Goal: Find specific page/section: Find specific page/section

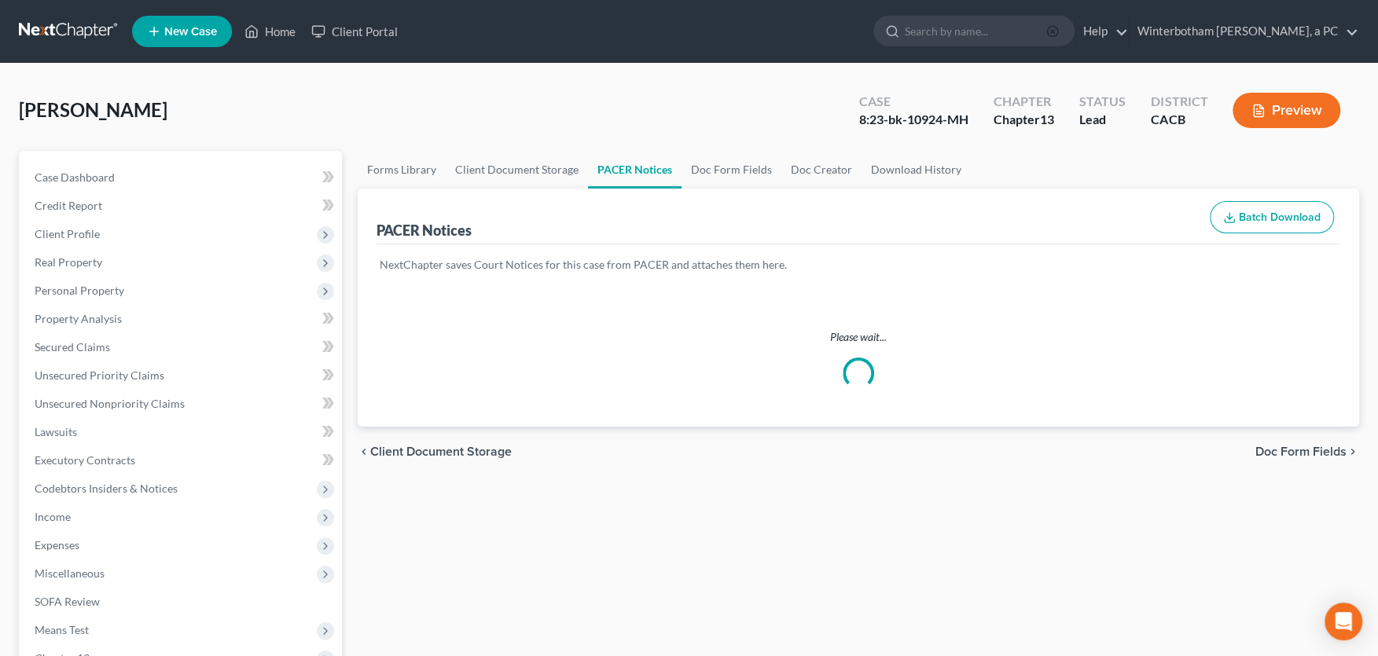
click at [1059, 34] on icon "button" at bounding box center [1052, 31] width 13 height 13
click at [1005, 32] on input "search" at bounding box center [977, 31] width 144 height 29
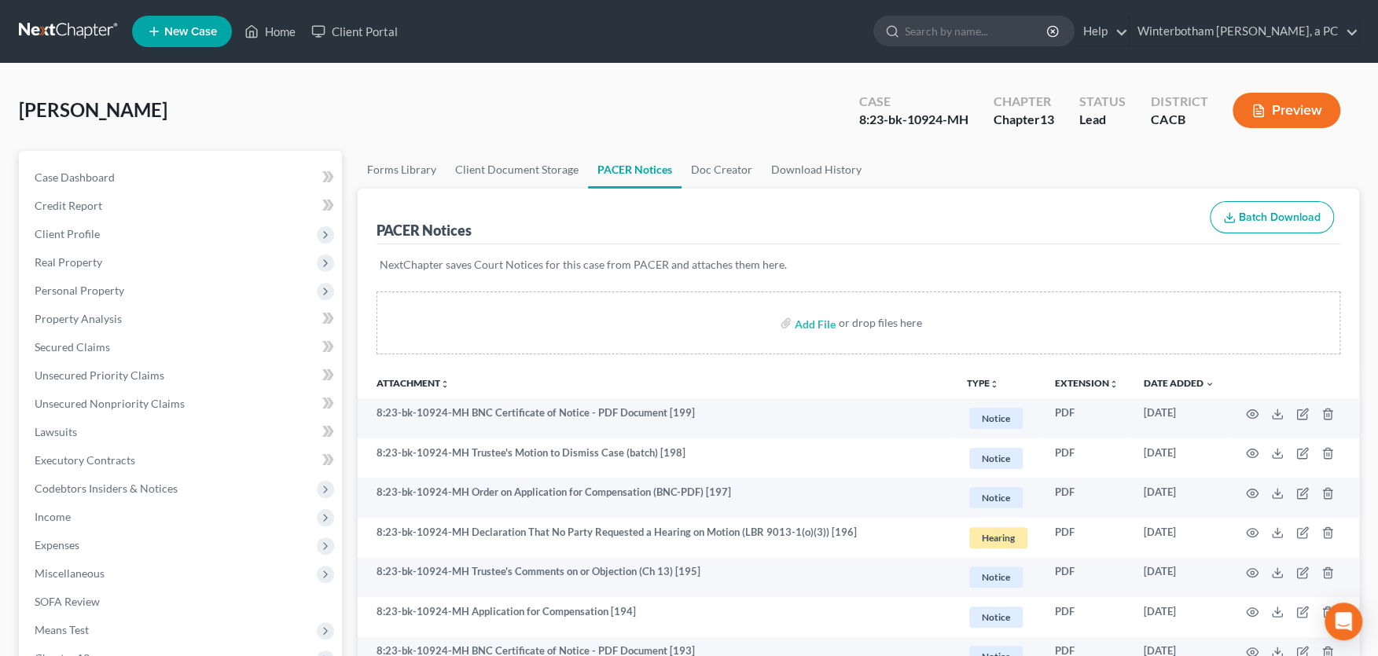
click at [968, 29] on input "search" at bounding box center [977, 31] width 144 height 29
type input "[PERSON_NAME]"
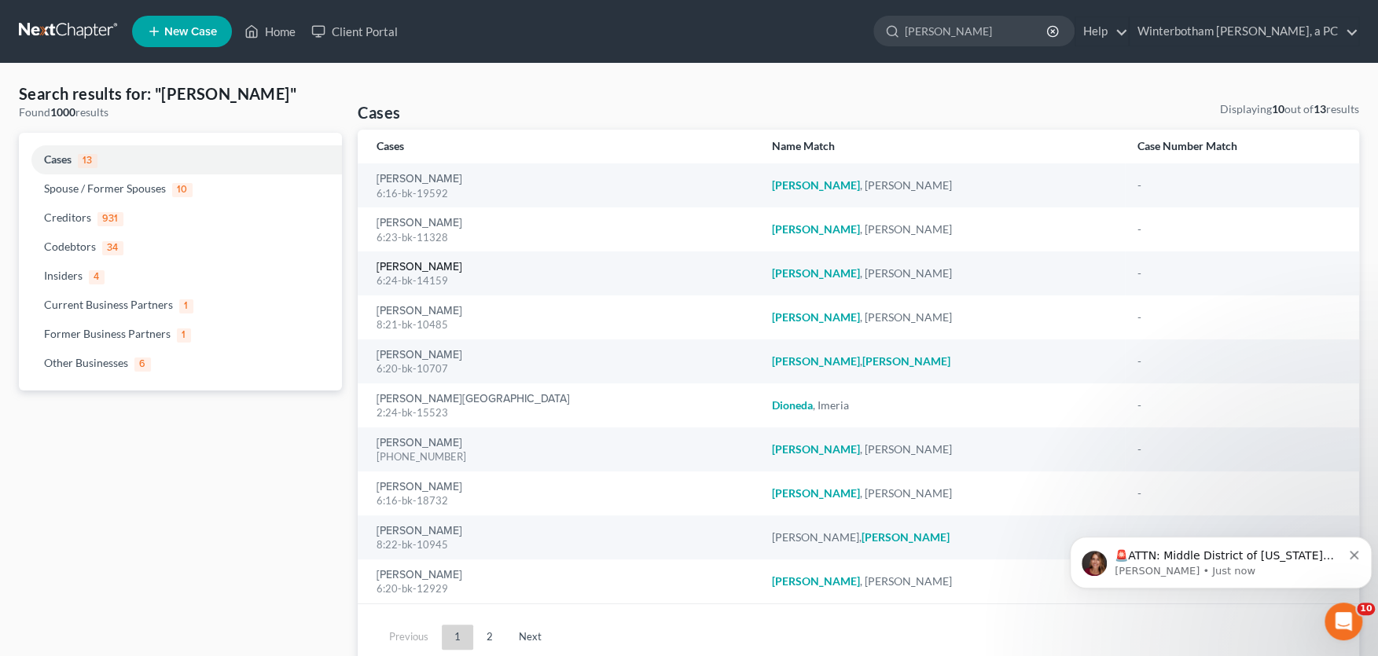
click at [426, 268] on link "[PERSON_NAME]" at bounding box center [420, 267] width 86 height 11
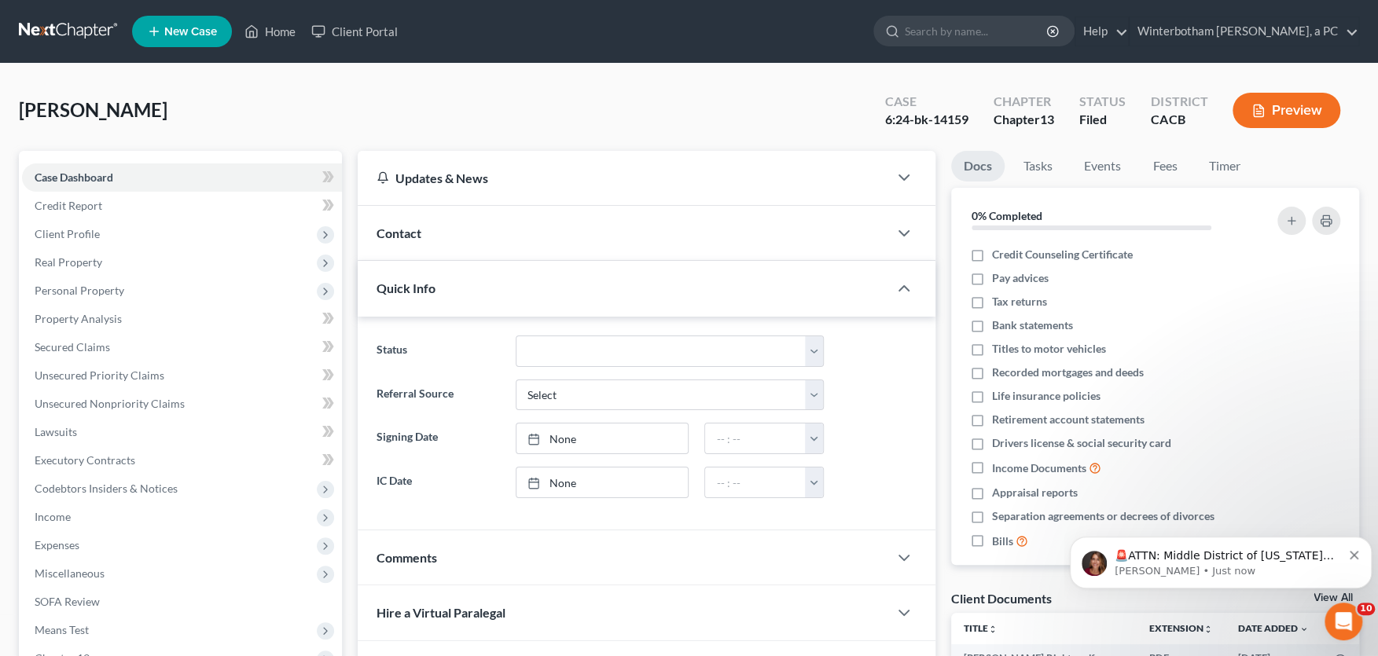
scroll to position [259, 0]
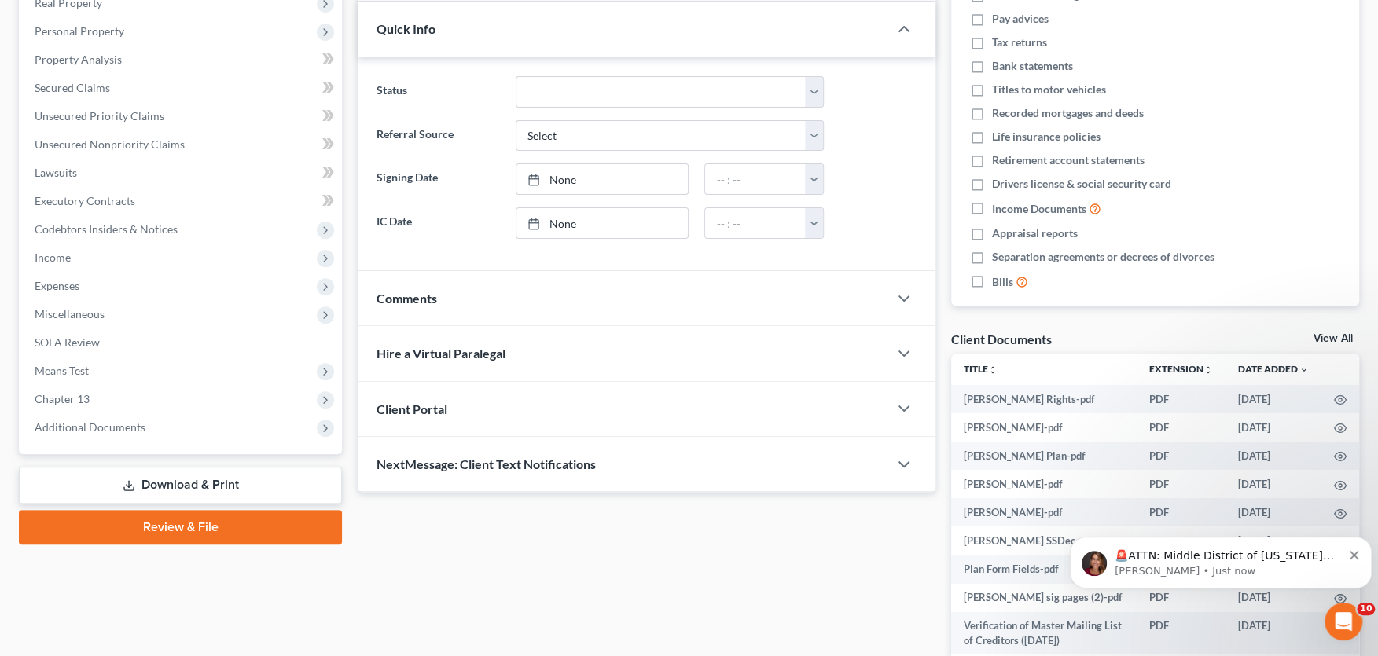
click at [118, 428] on span "Additional Documents" at bounding box center [90, 427] width 111 height 13
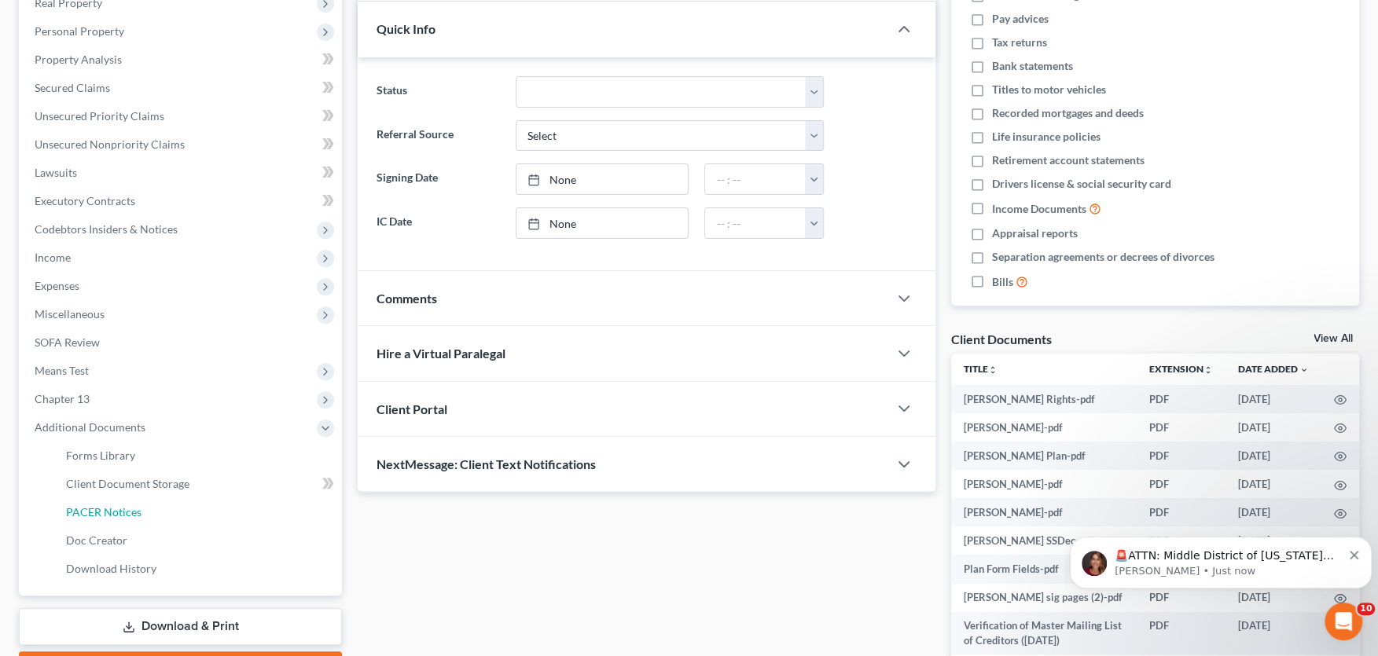
click at [106, 509] on span "PACER Notices" at bounding box center [103, 511] width 75 height 13
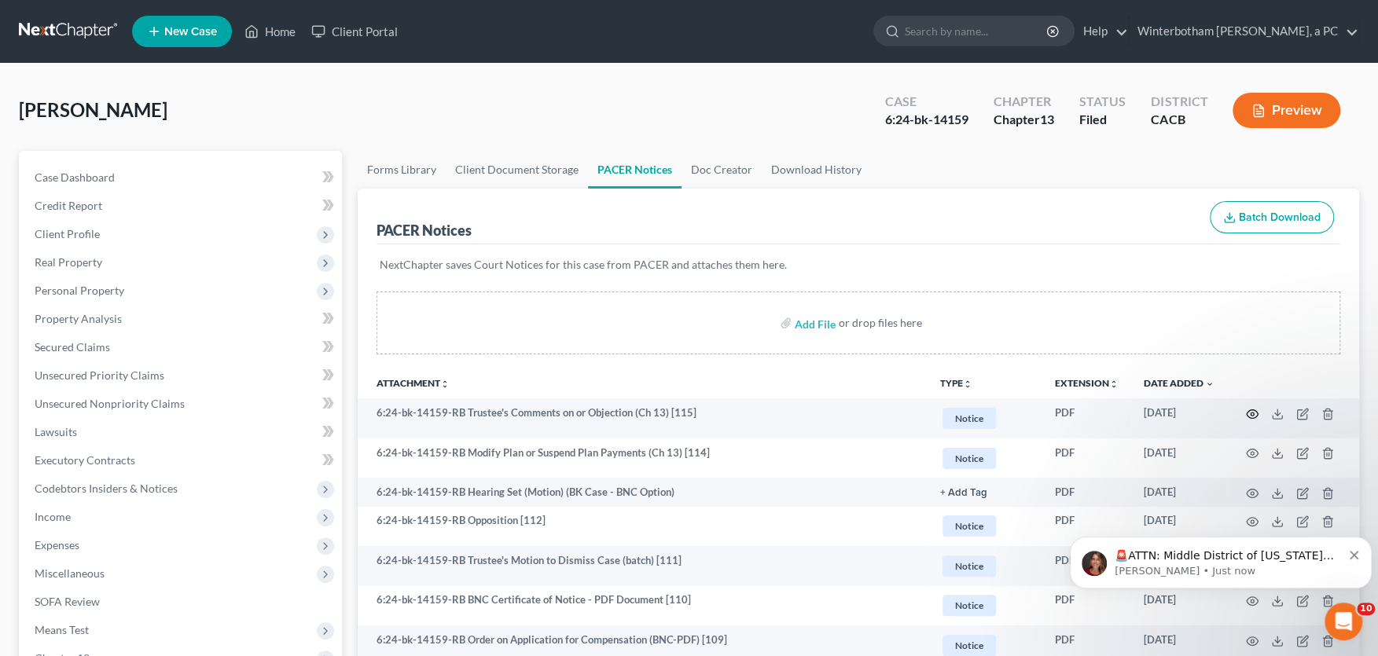
click at [1255, 411] on icon "button" at bounding box center [1252, 414] width 13 height 13
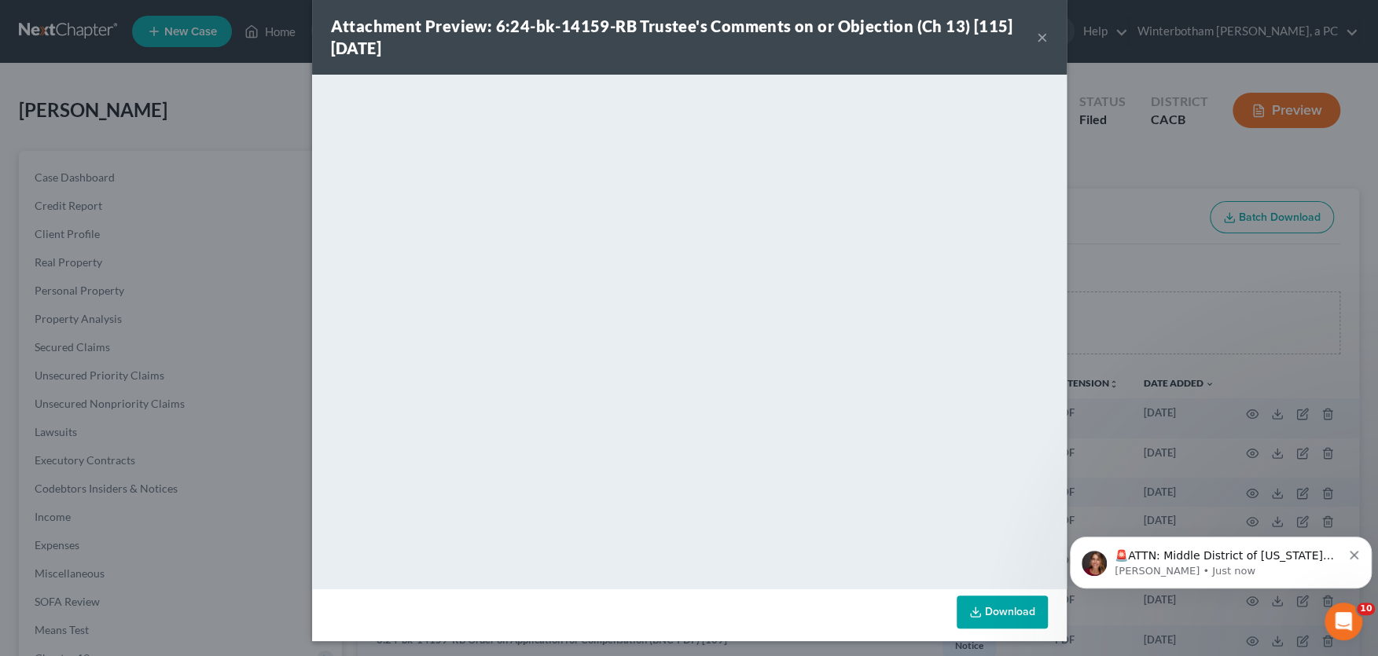
scroll to position [23, 0]
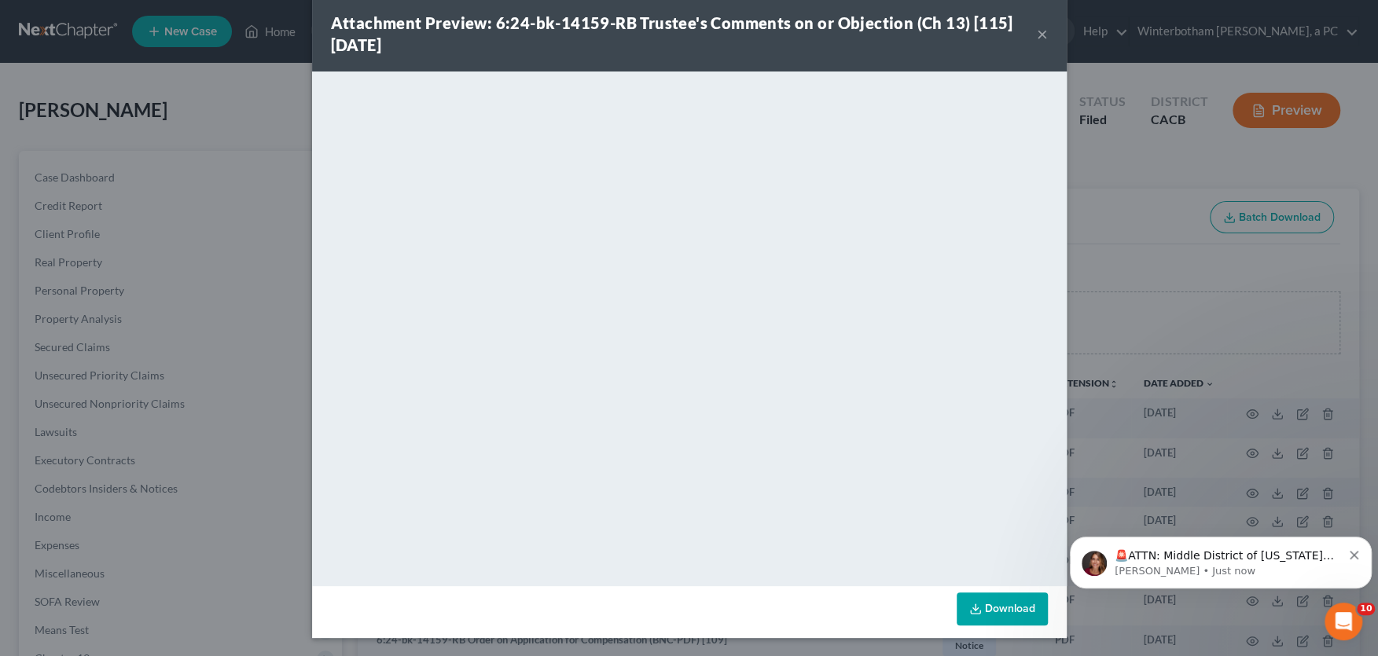
click at [1040, 32] on button "×" at bounding box center [1042, 33] width 11 height 19
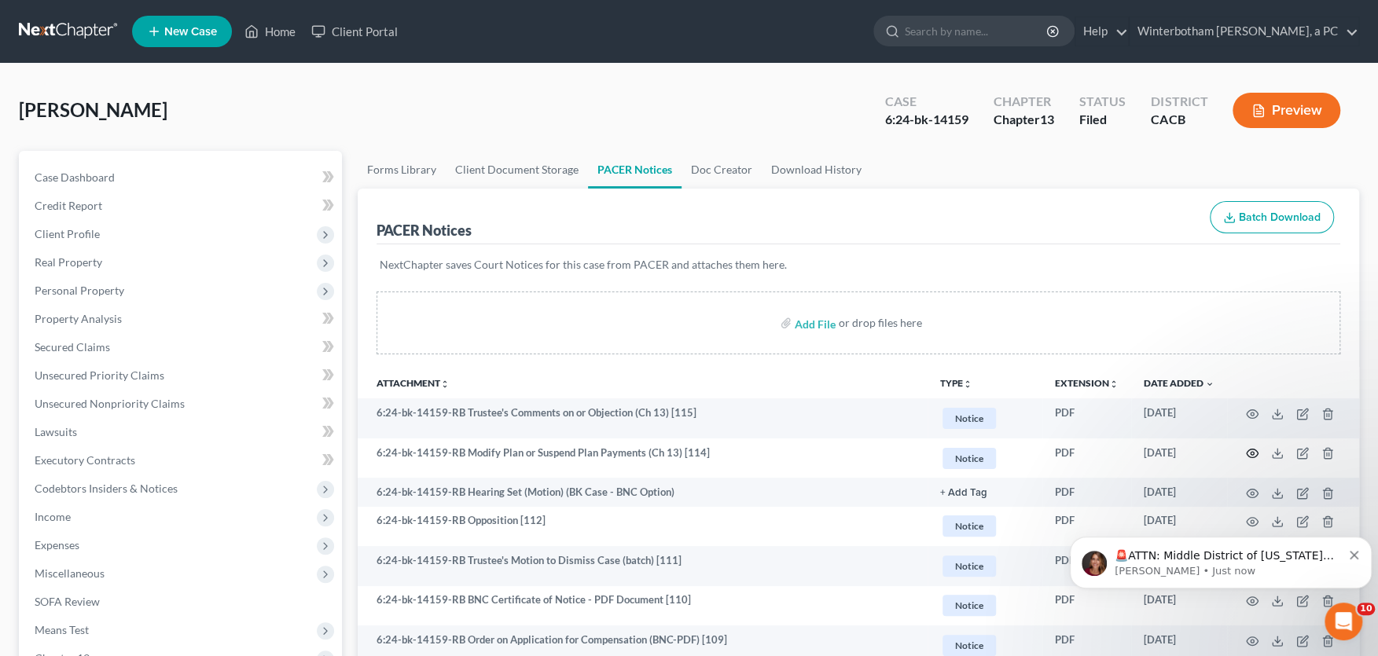
click at [1252, 450] on icon "button" at bounding box center [1252, 453] width 13 height 13
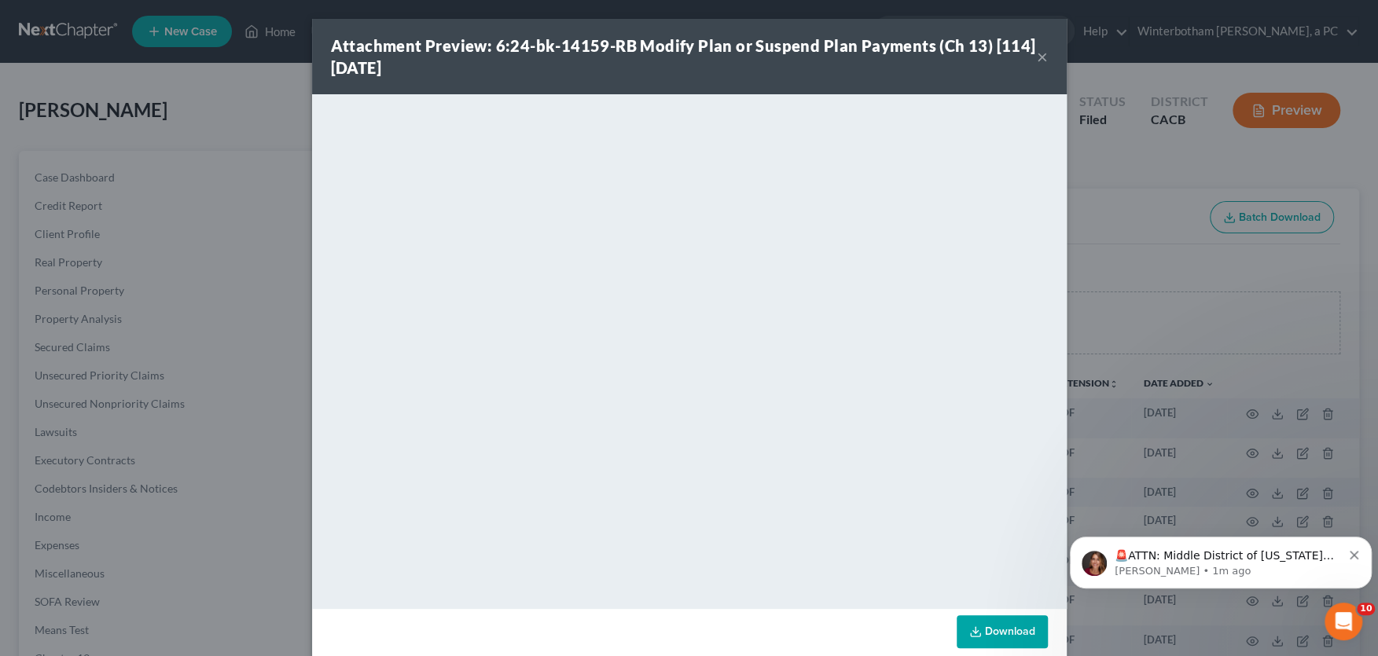
click at [1046, 57] on button "×" at bounding box center [1042, 56] width 11 height 19
